Goal: Task Accomplishment & Management: Use online tool/utility

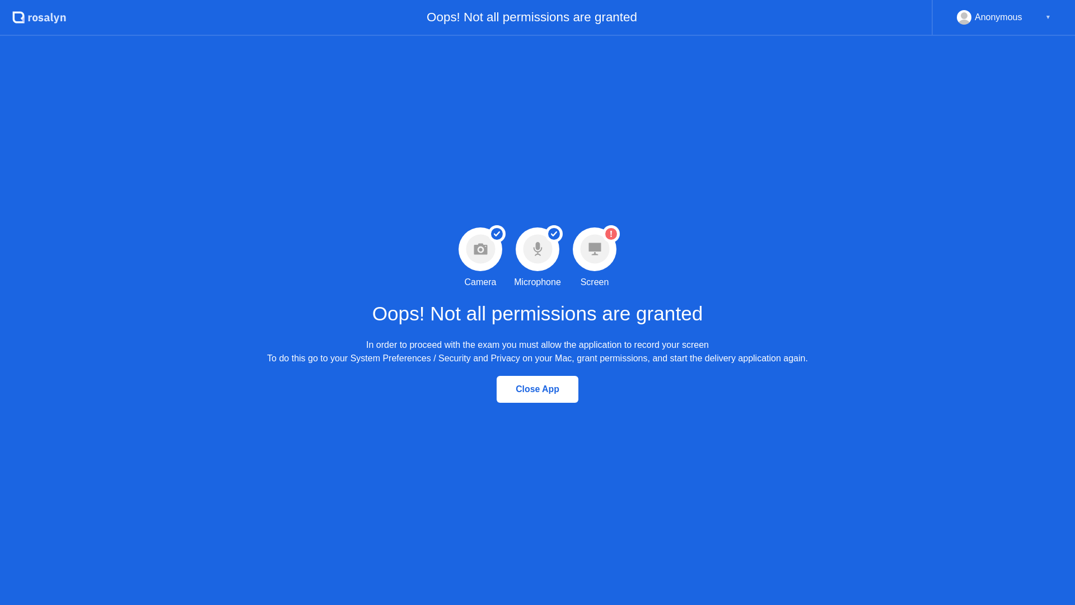
click at [603, 287] on div "Screen" at bounding box center [595, 281] width 29 height 13
click at [582, 228] on div "Warning Screen permission not granted Screen" at bounding box center [594, 258] width 57 height 62
click at [705, 460] on div "Success Camera permission granted Camera Success Microphone permission granted …" at bounding box center [537, 320] width 1075 height 569
